Goal: Check status: Check status

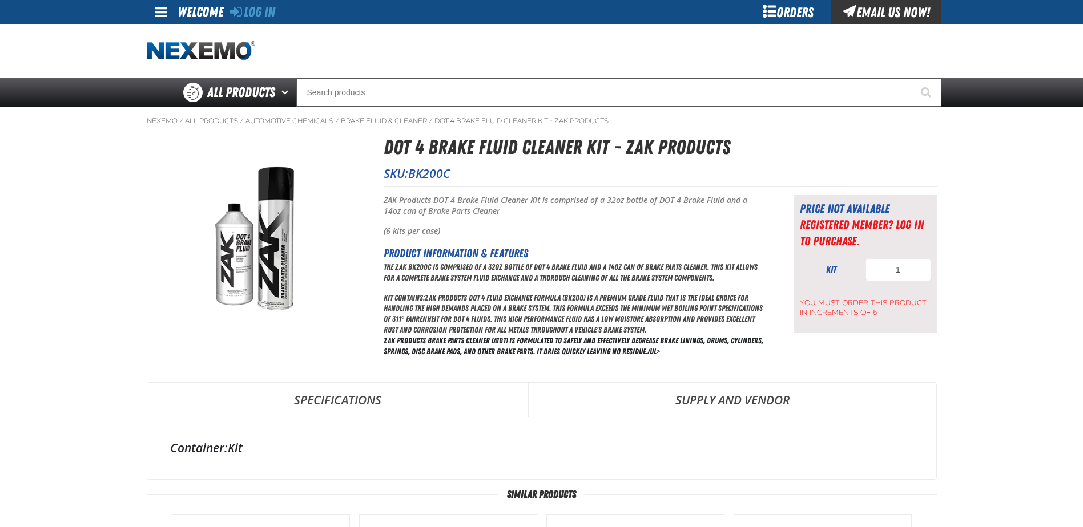
click at [800, 8] on div "Orders" at bounding box center [789, 12] width 86 height 24
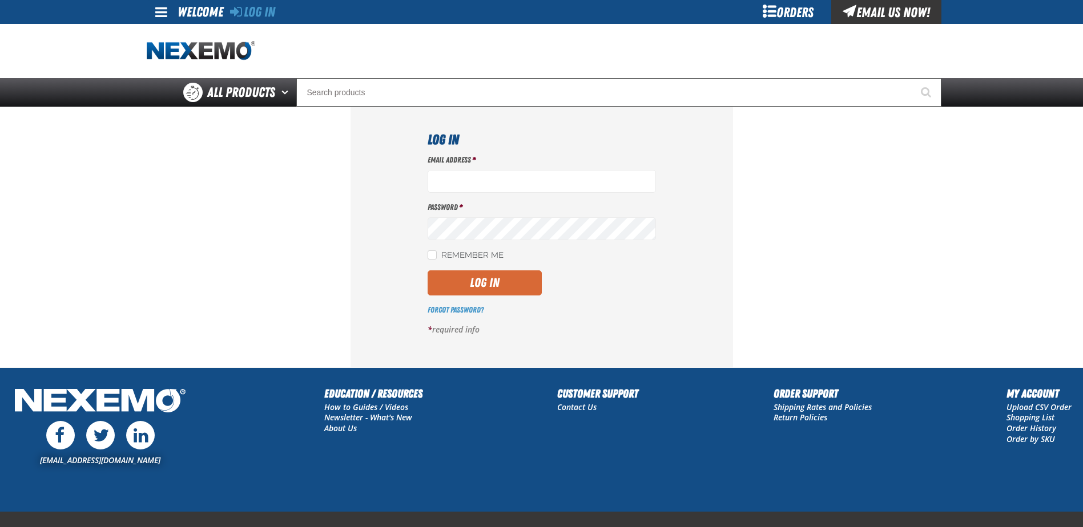
type input "bulch@vtaig.com"
click at [465, 283] on button "Log In" at bounding box center [485, 283] width 114 height 25
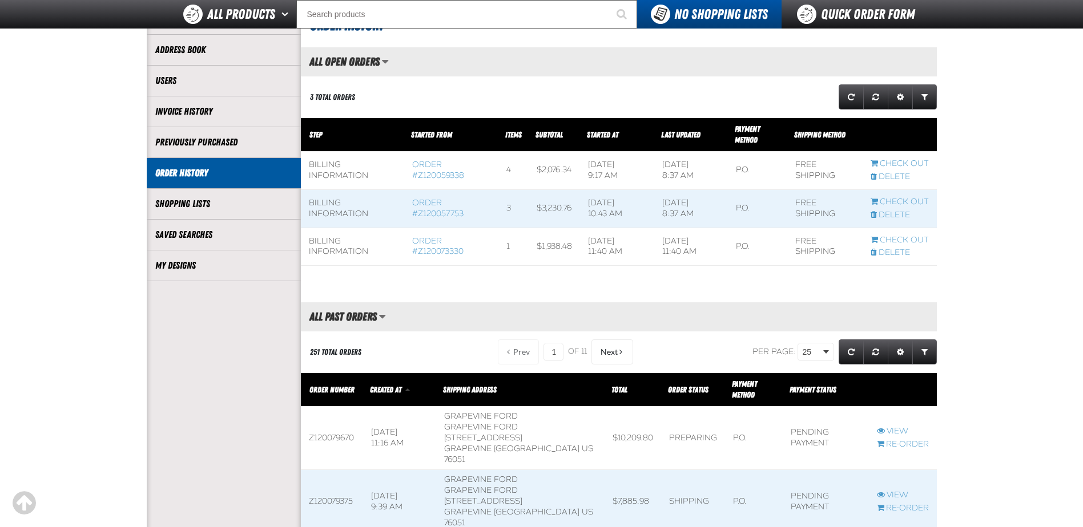
scroll to position [171, 0]
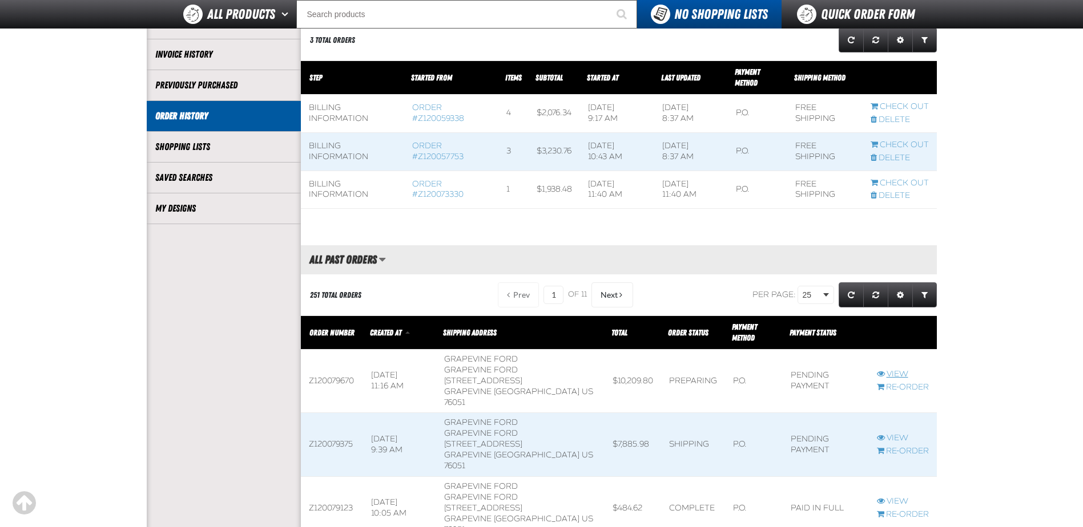
click at [892, 369] on link "View" at bounding box center [903, 374] width 52 height 11
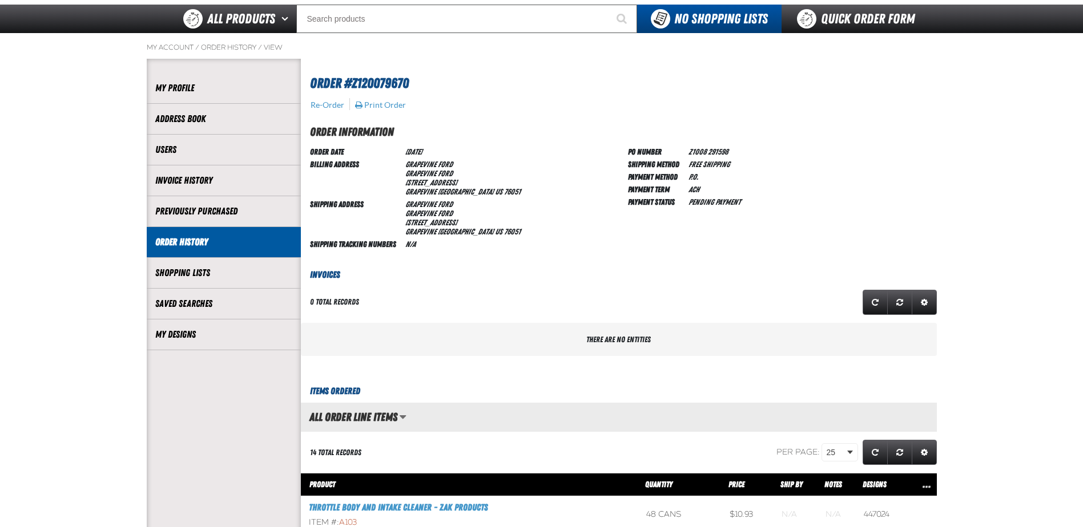
scroll to position [57, 0]
